Goal: Find specific page/section: Find specific page/section

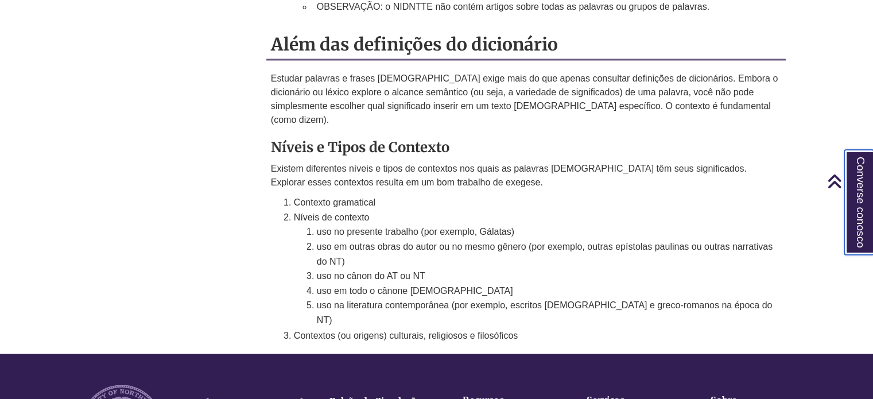
scroll to position [1843, 0]
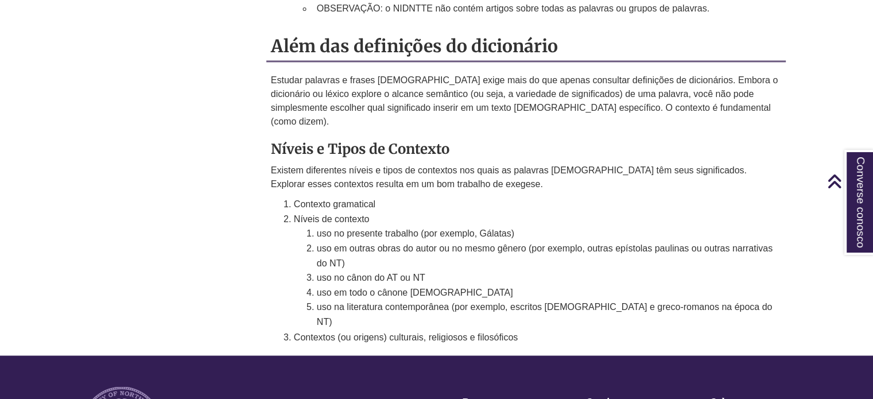
click at [441, 302] on font "uso na literatura contemporânea (por exemplo, escritos [DEMOGRAPHIC_DATA] e gre…" at bounding box center [545, 314] width 456 height 25
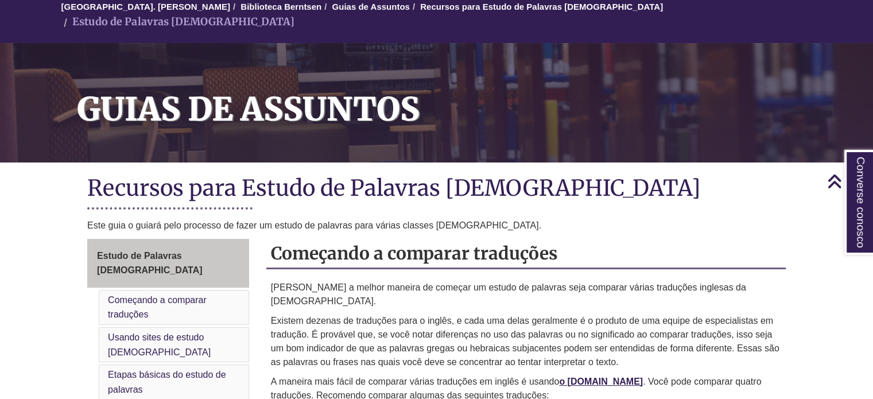
scroll to position [0, 0]
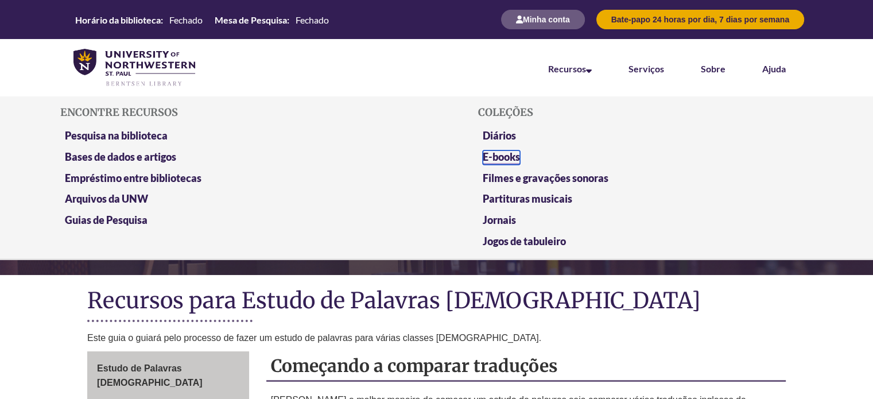
click at [507, 154] on font "E-books" at bounding box center [501, 156] width 37 height 13
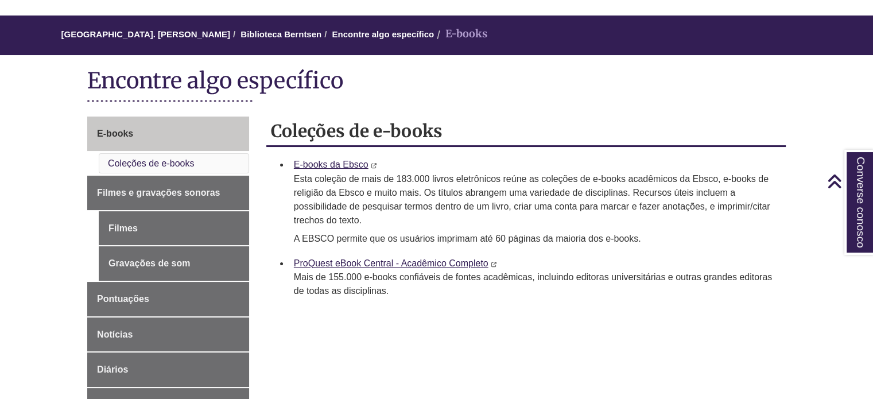
scroll to position [85, 0]
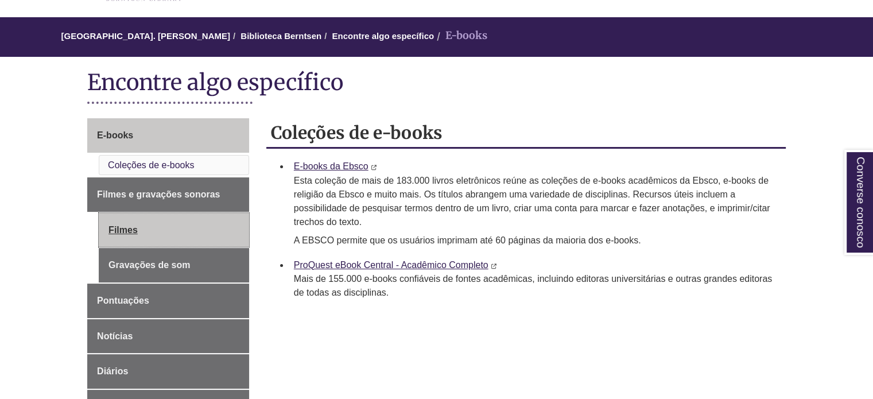
click at [120, 220] on link "Filmes" at bounding box center [174, 230] width 150 height 34
